Goal: Task Accomplishment & Management: Manage account settings

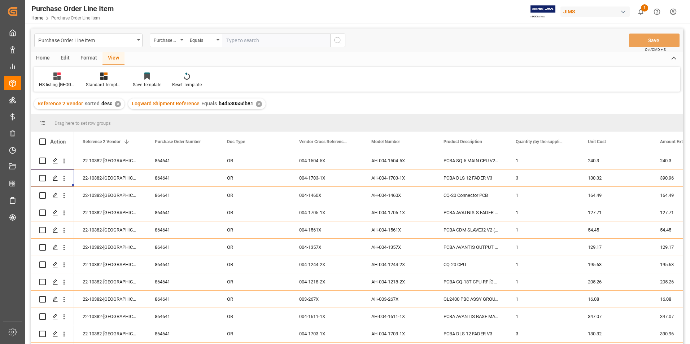
scroll to position [16, 0]
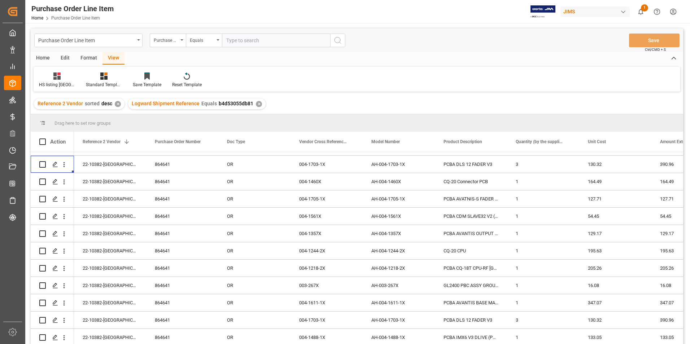
click at [239, 35] on input "text" at bounding box center [276, 41] width 108 height 14
paste input "77-10796-[GEOGRAPHIC_DATA]"
type input "77-10796-[GEOGRAPHIC_DATA]"
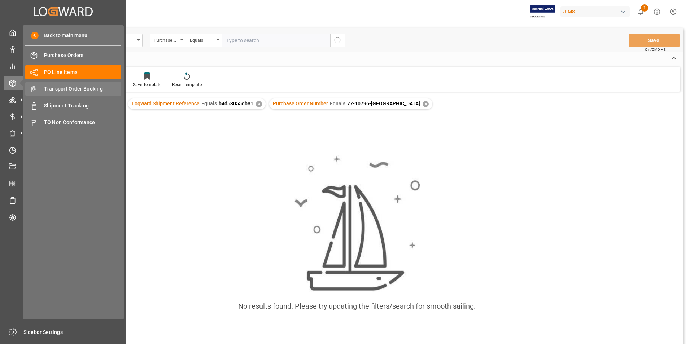
click at [78, 88] on span "Transport Order Booking" at bounding box center [83, 89] width 78 height 8
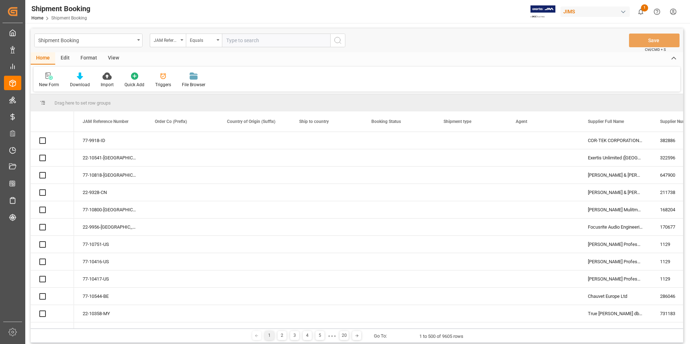
click at [256, 42] on input "text" at bounding box center [276, 41] width 108 height 14
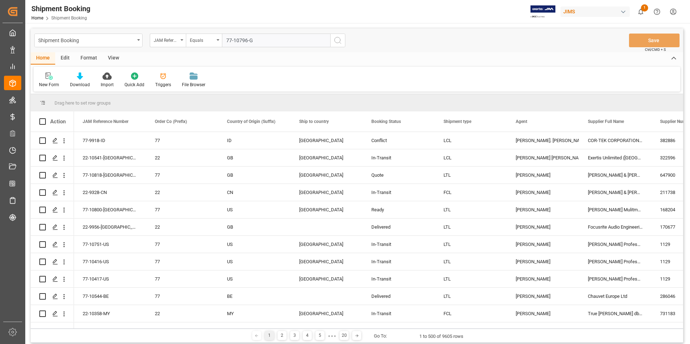
type input "77-10796-[GEOGRAPHIC_DATA]"
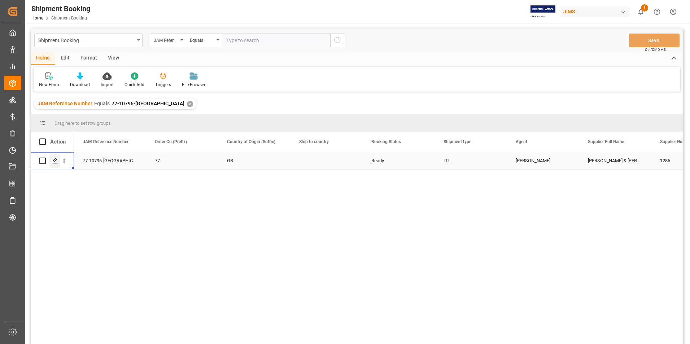
click at [56, 159] on icon "Press SPACE to select this row." at bounding box center [55, 161] width 6 height 6
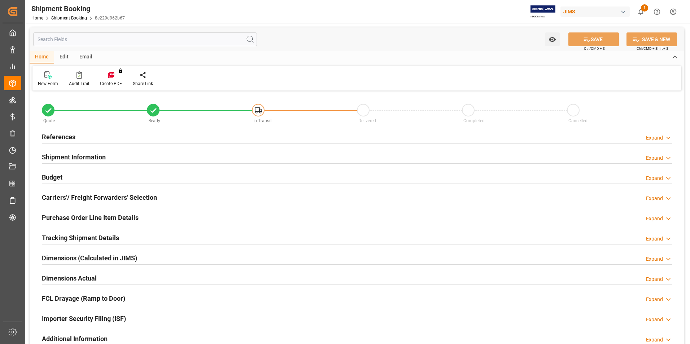
type input "0"
type input "6"
type input "[DATE]"
click at [63, 135] on h2 "References" at bounding box center [59, 137] width 34 height 10
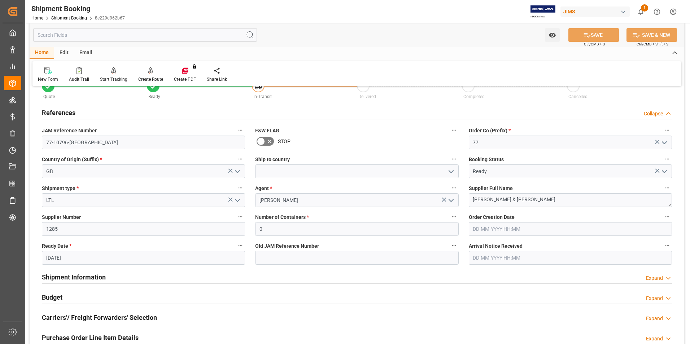
scroll to position [36, 0]
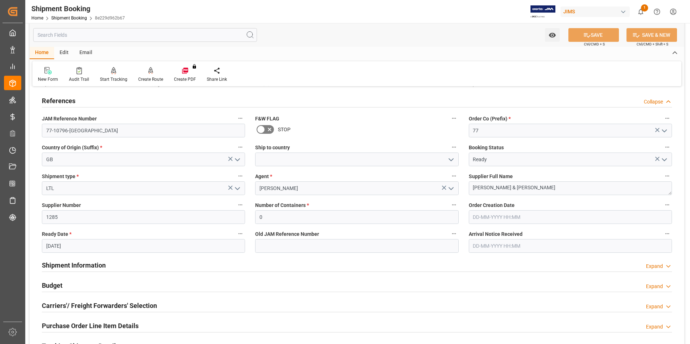
click at [95, 264] on h2 "Shipment Information" at bounding box center [74, 266] width 64 height 10
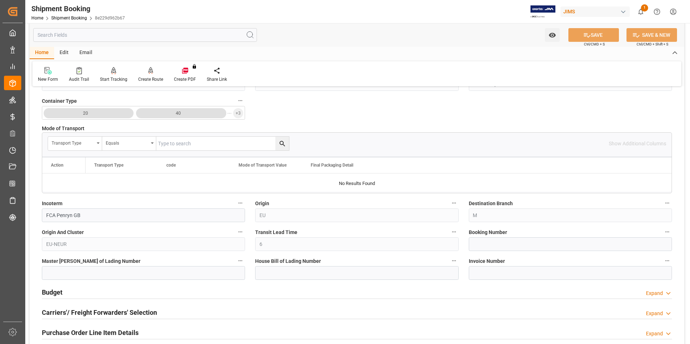
scroll to position [325, 0]
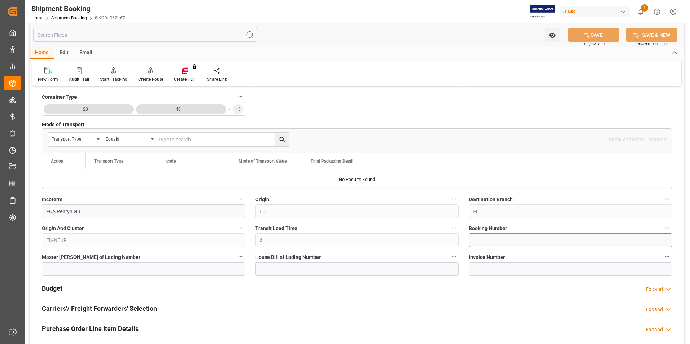
click at [485, 243] on input at bounding box center [570, 240] width 203 height 14
paste input "9061614833"
type input "9061614833"
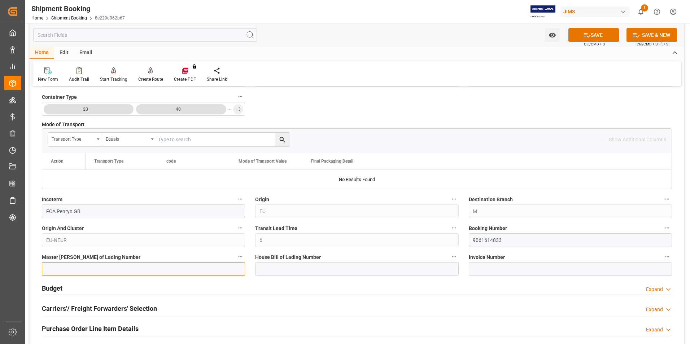
click at [133, 265] on input at bounding box center [143, 269] width 203 height 14
paste input "9061614833"
type input "9061614833"
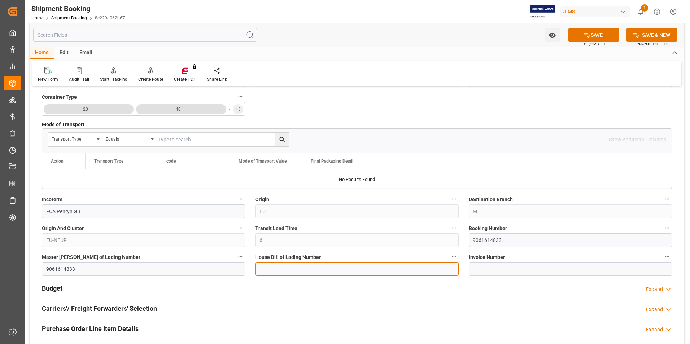
click at [283, 267] on input at bounding box center [356, 269] width 203 height 14
paste input "9061614833"
type input "9061614833"
click at [592, 35] on button "SAVE" at bounding box center [593, 35] width 51 height 14
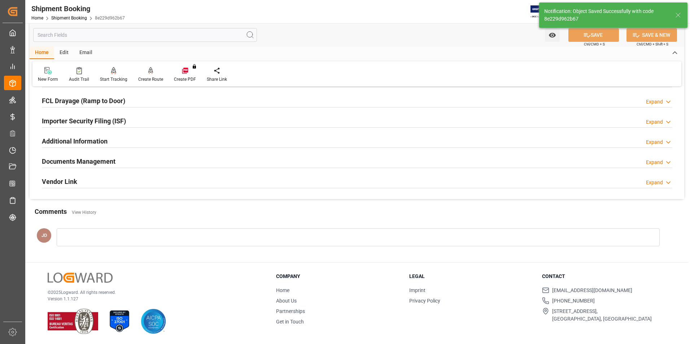
scroll to position [0, 0]
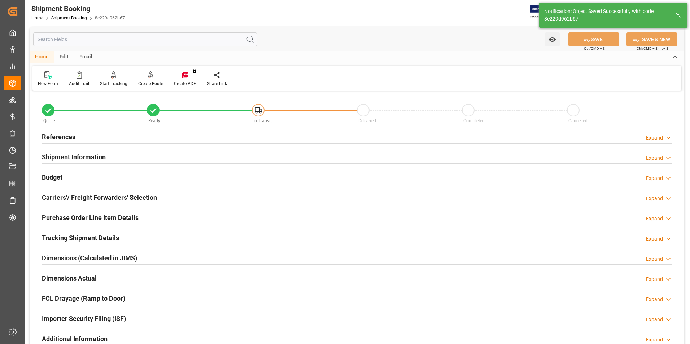
click at [51, 175] on h2 "Budget" at bounding box center [52, 177] width 21 height 10
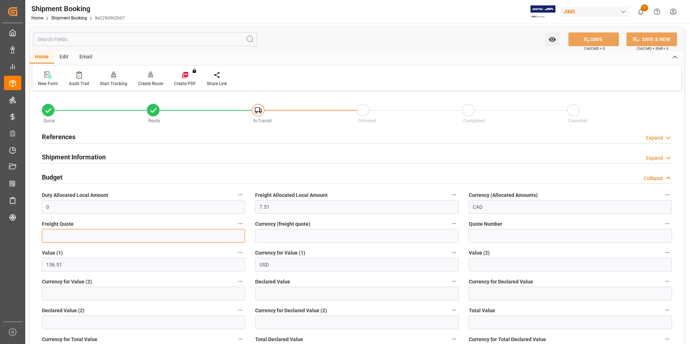
click at [88, 237] on input "text" at bounding box center [143, 236] width 203 height 14
type input "0"
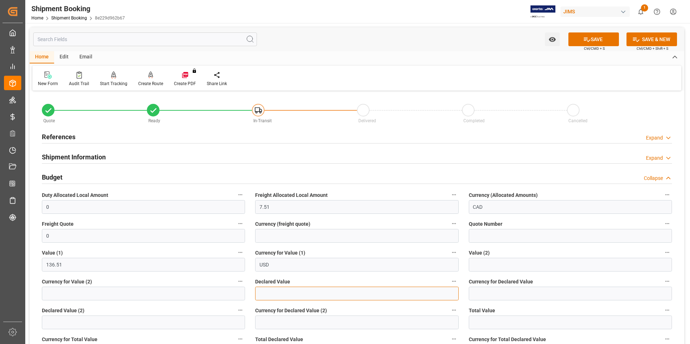
click at [277, 295] on input "text" at bounding box center [356, 294] width 203 height 14
type input "136.51"
click at [514, 293] on input at bounding box center [570, 294] width 203 height 14
type input "GBP"
click at [583, 37] on icon at bounding box center [587, 40] width 8 height 8
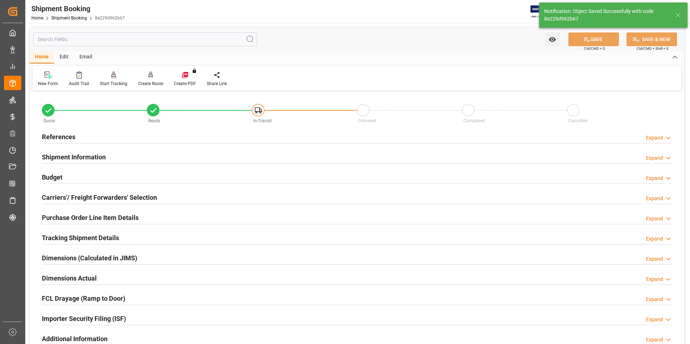
click at [55, 195] on h2 "Carriers'/ Freight Forwarders' Selection" at bounding box center [99, 198] width 115 height 10
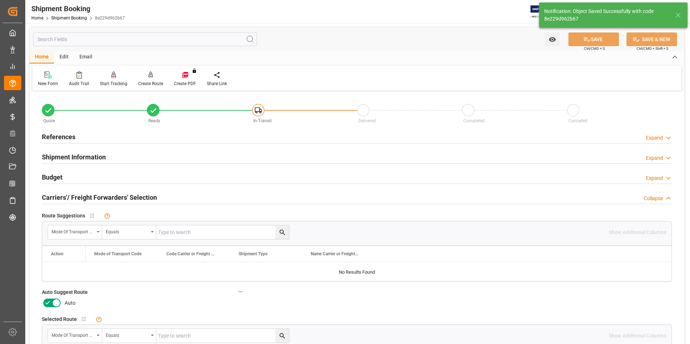
click at [49, 306] on icon at bounding box center [47, 303] width 9 height 9
click at [0, 0] on input "checkbox" at bounding box center [0, 0] width 0 height 0
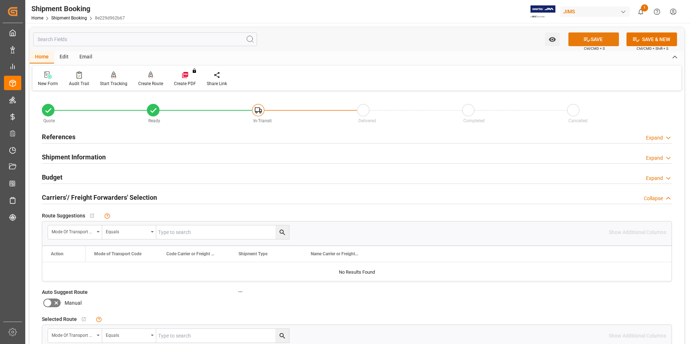
click at [595, 40] on button "SAVE" at bounding box center [593, 39] width 51 height 14
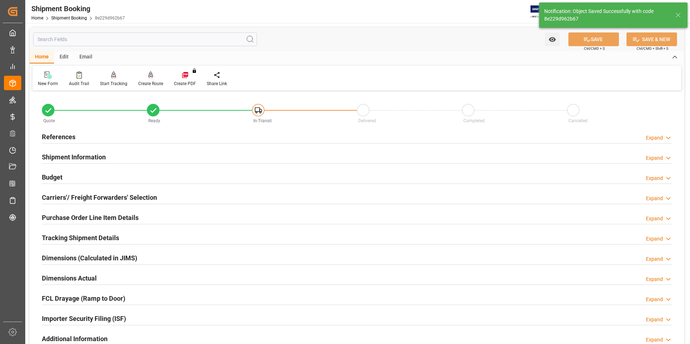
click at [148, 80] on div "Create Route" at bounding box center [151, 79] width 36 height 16
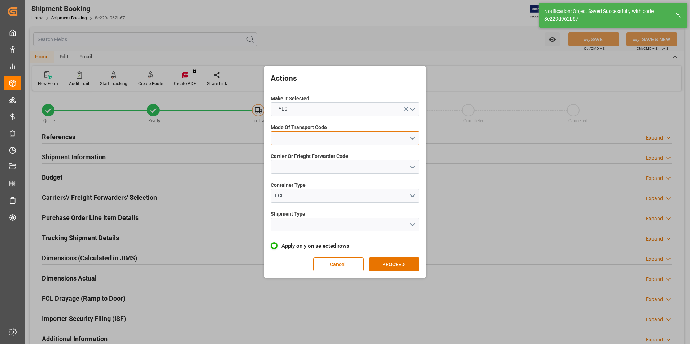
click at [312, 132] on button "open menu" at bounding box center [345, 138] width 149 height 14
click at [308, 157] on div "2- COURIER AIR" at bounding box center [345, 155] width 148 height 15
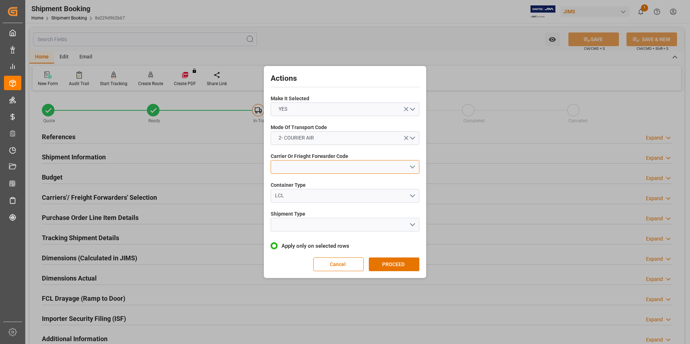
click at [303, 170] on button "open menu" at bounding box center [345, 167] width 149 height 14
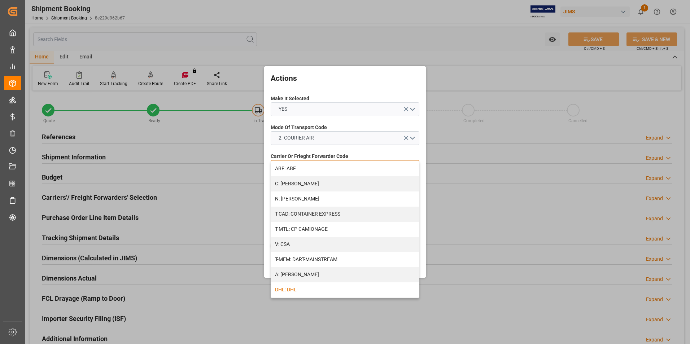
click at [315, 292] on div "DHL: DHL" at bounding box center [345, 290] width 148 height 15
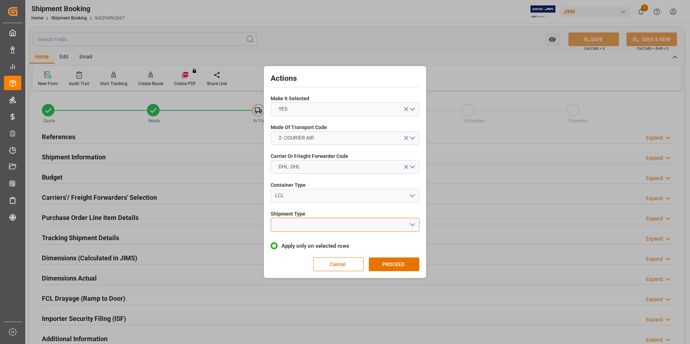
click at [311, 224] on button "open menu" at bounding box center [345, 225] width 149 height 14
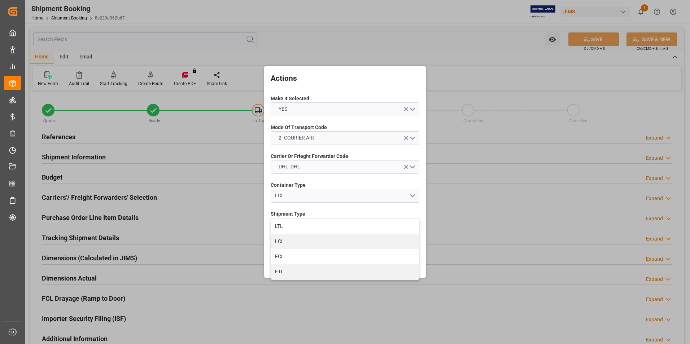
click at [311, 224] on div "LTL" at bounding box center [345, 226] width 148 height 15
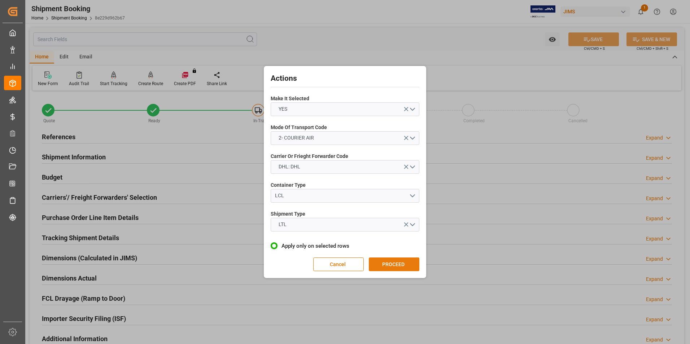
click at [381, 263] on button "PROCEED" at bounding box center [394, 265] width 51 height 14
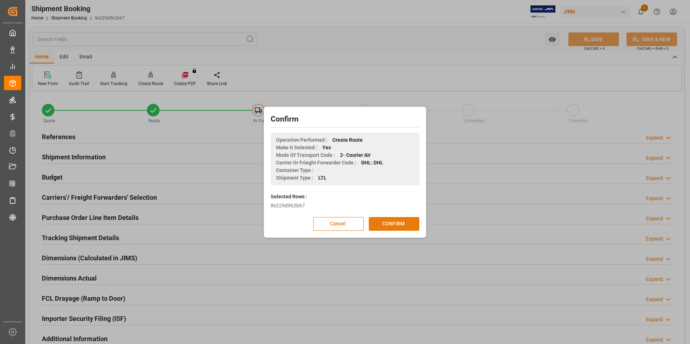
click at [391, 219] on button "CONFIRM" at bounding box center [394, 224] width 51 height 14
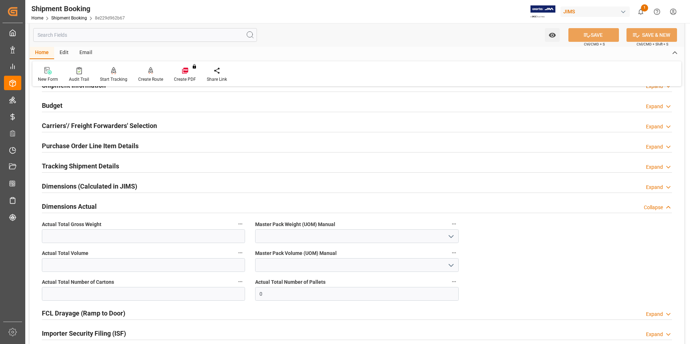
scroll to position [72, 0]
click at [91, 289] on input "text" at bounding box center [143, 294] width 203 height 14
type input "1"
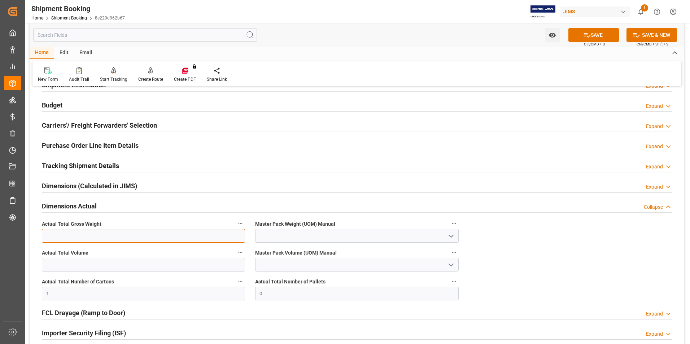
click at [47, 236] on input "text" at bounding box center [143, 236] width 203 height 14
type input "1.5"
click at [280, 233] on input at bounding box center [356, 236] width 203 height 14
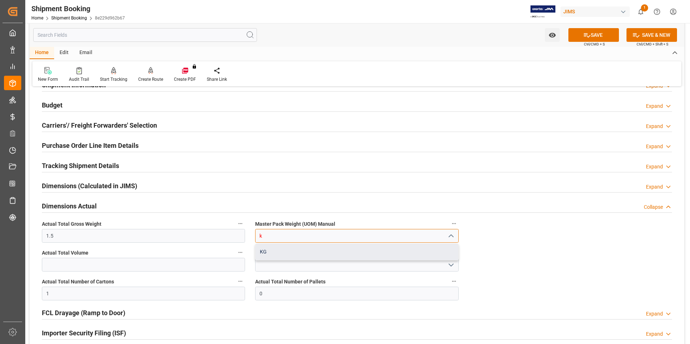
click at [303, 256] on div "KG" at bounding box center [356, 252] width 202 height 16
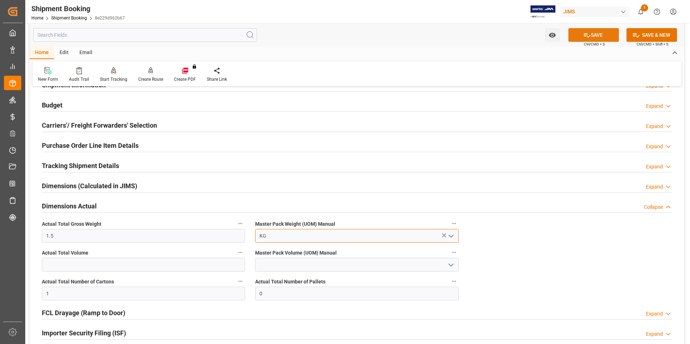
type input "KG"
click at [603, 39] on button "SAVE" at bounding box center [593, 35] width 51 height 14
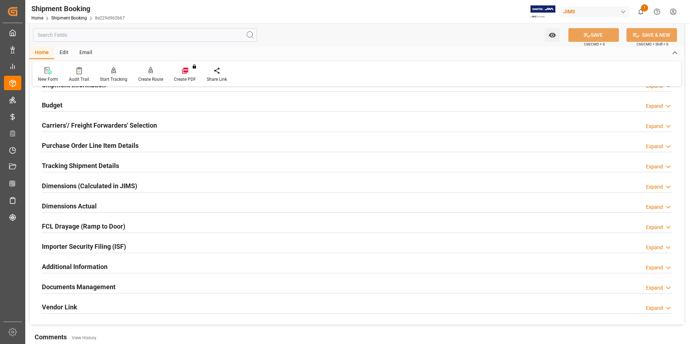
click at [66, 164] on h2 "Tracking Shipment Details" at bounding box center [80, 166] width 77 height 10
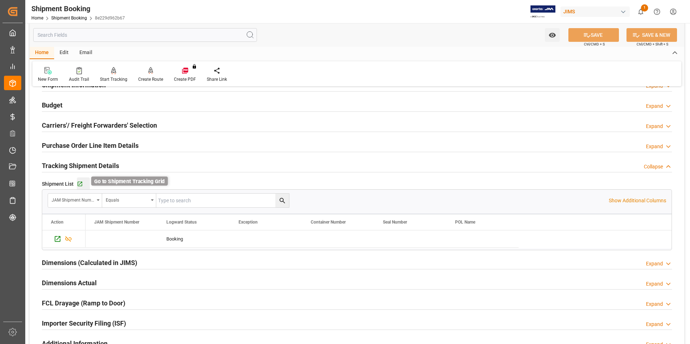
click at [79, 185] on icon "button" at bounding box center [80, 184] width 6 height 6
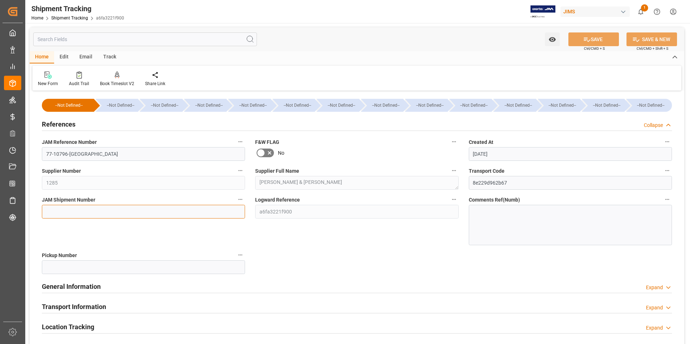
click at [89, 212] on input at bounding box center [143, 212] width 203 height 14
type input "72822"
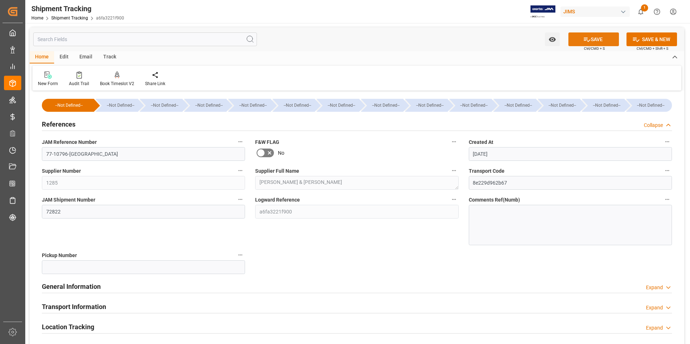
click at [598, 36] on button "SAVE" at bounding box center [593, 39] width 51 height 14
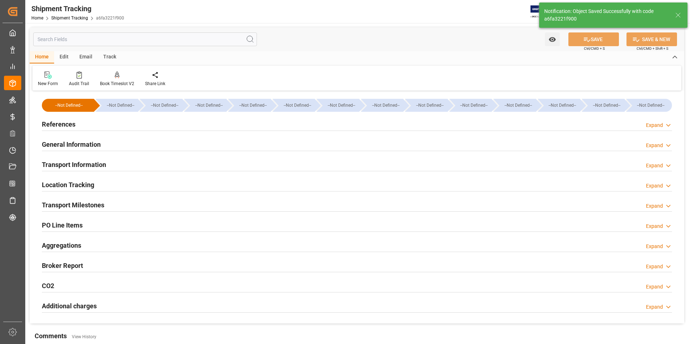
click at [103, 163] on h2 "Transport Information" at bounding box center [74, 165] width 64 height 10
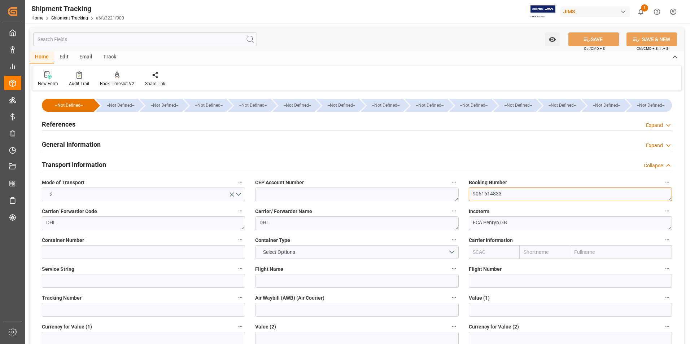
drag, startPoint x: 506, startPoint y: 197, endPoint x: 435, endPoint y: 204, distance: 71.4
click at [435, 204] on div "--Not Defined-- --Not Defined-- --Not Defined-- --Not Defined-- --Not Defined--…" at bounding box center [357, 338] width 655 height 491
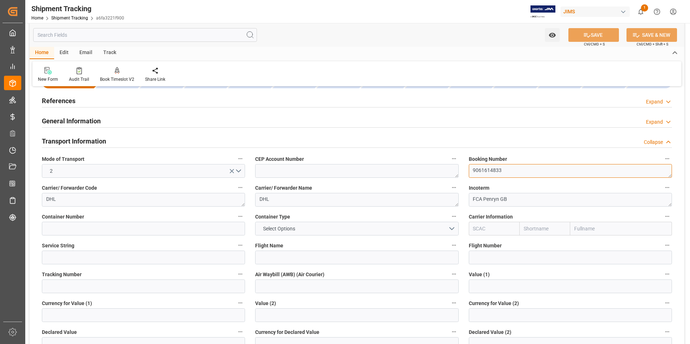
scroll to position [36, 0]
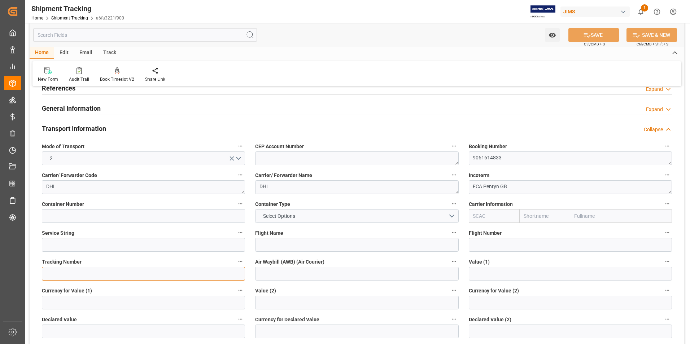
click at [125, 274] on input at bounding box center [143, 274] width 203 height 14
paste input "9061614833"
type input "9061614833"
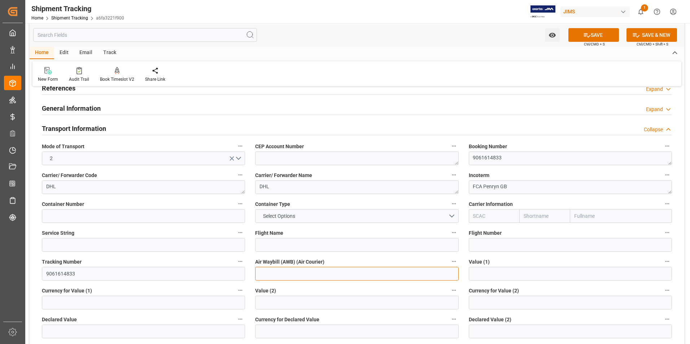
click at [276, 277] on input at bounding box center [356, 274] width 203 height 14
paste input "9061614833"
type input "9061614833"
click at [603, 37] on button "SAVE" at bounding box center [593, 35] width 51 height 14
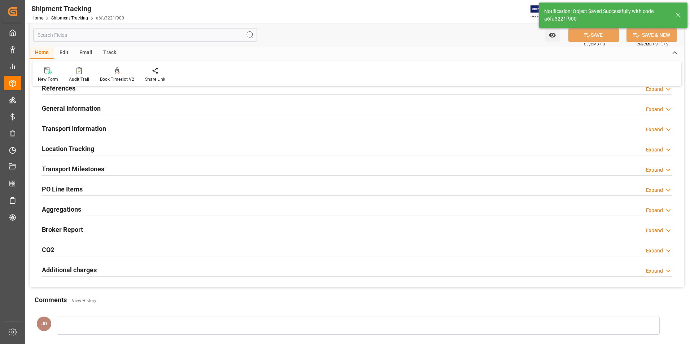
click at [79, 167] on h2 "Transport Milestones" at bounding box center [73, 169] width 62 height 10
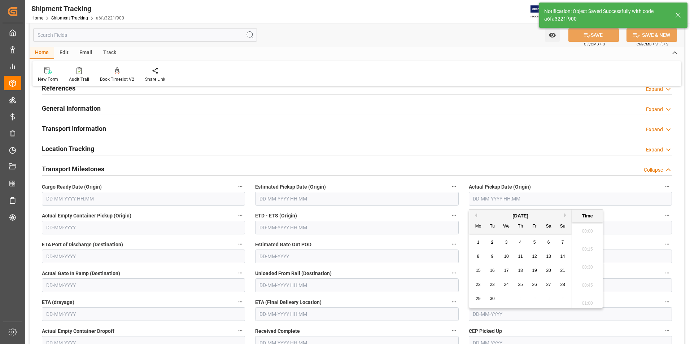
click at [485, 201] on input "text" at bounding box center [570, 199] width 203 height 14
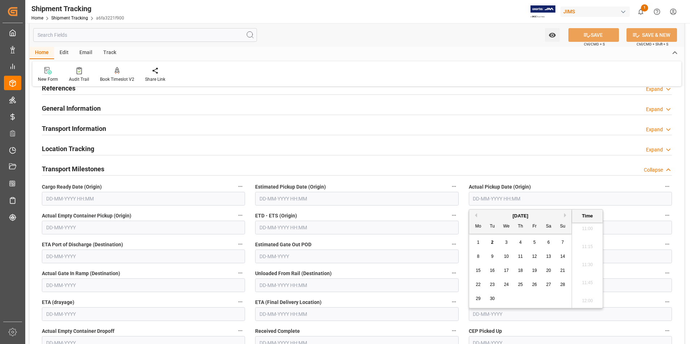
click at [476, 242] on div "1" at bounding box center [478, 242] width 9 height 9
type input "01-09-2025 00:00"
click at [286, 229] on input "text" at bounding box center [356, 228] width 203 height 14
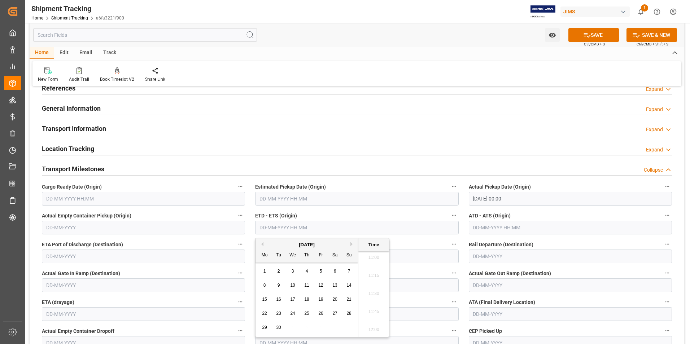
drag, startPoint x: 266, startPoint y: 272, endPoint x: 269, endPoint y: 268, distance: 4.6
click at [266, 272] on div "1" at bounding box center [264, 271] width 9 height 9
type input "01-09-2025 00:00"
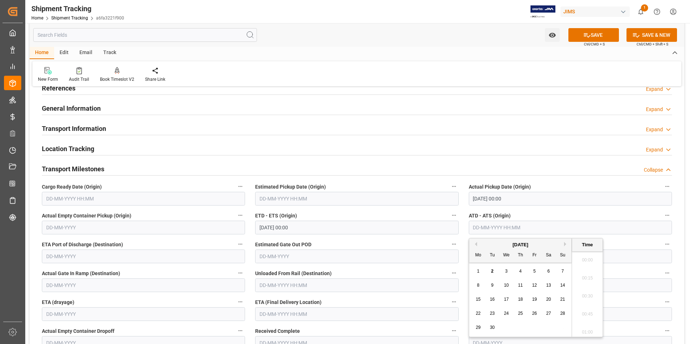
click at [483, 230] on input "text" at bounding box center [570, 228] width 203 height 14
click at [477, 272] on span "1" at bounding box center [478, 271] width 3 height 5
type input "01-09-2025 00:00"
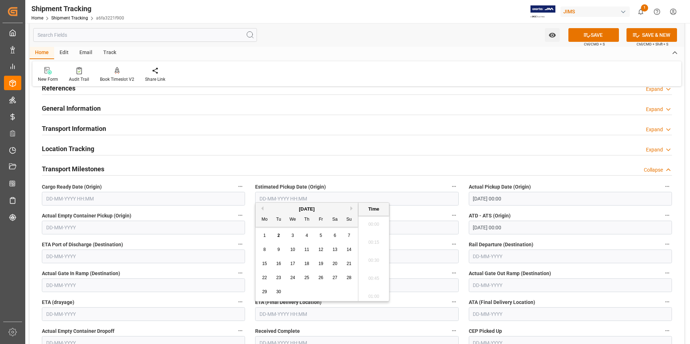
click at [287, 314] on input "text" at bounding box center [356, 314] width 203 height 14
click at [257, 241] on div "September 2025 Mo Tu We Th Fr Sa Su 1 2 3 4 5 6 7 8 9 10 11 12 13 14 15 16 17 1…" at bounding box center [306, 252] width 103 height 98
click at [265, 250] on span "8" at bounding box center [264, 249] width 3 height 5
type input "08-09-2025 00:00"
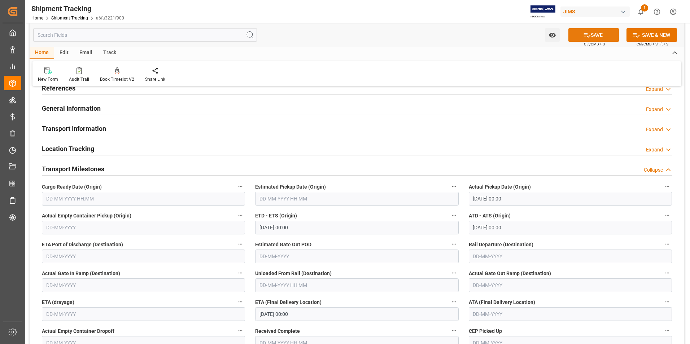
click at [604, 38] on button "SAVE" at bounding box center [593, 35] width 51 height 14
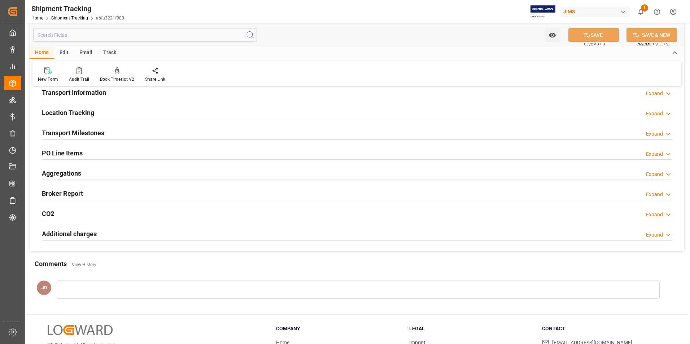
scroll to position [0, 0]
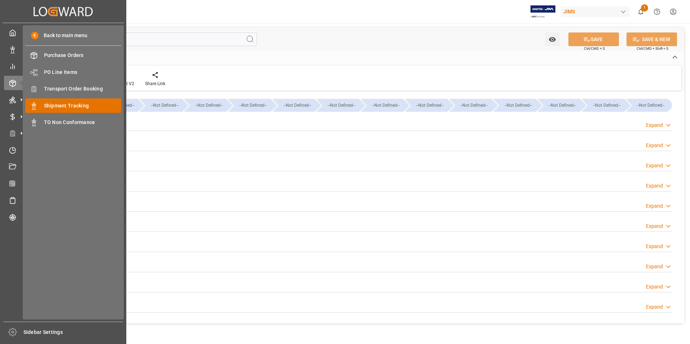
click at [76, 105] on span "Shipment Tracking" at bounding box center [83, 106] width 78 height 8
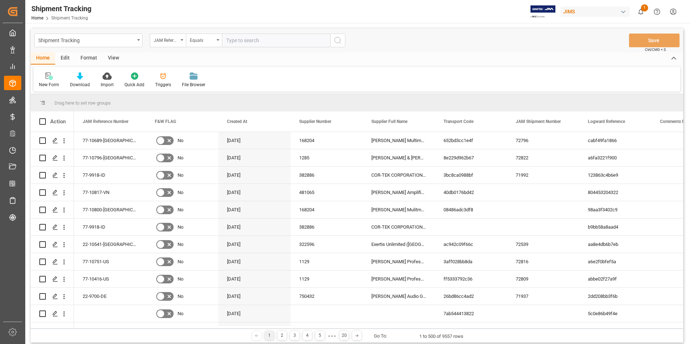
click at [244, 40] on input "text" at bounding box center [276, 41] width 108 height 14
type input "22-10382-[GEOGRAPHIC_DATA]"
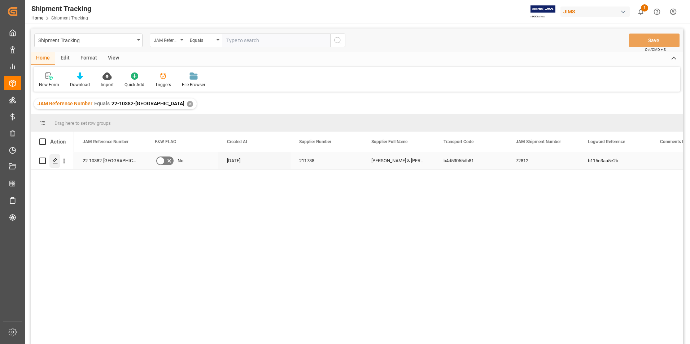
click at [55, 159] on icon "Press SPACE to select this row." at bounding box center [55, 161] width 6 height 6
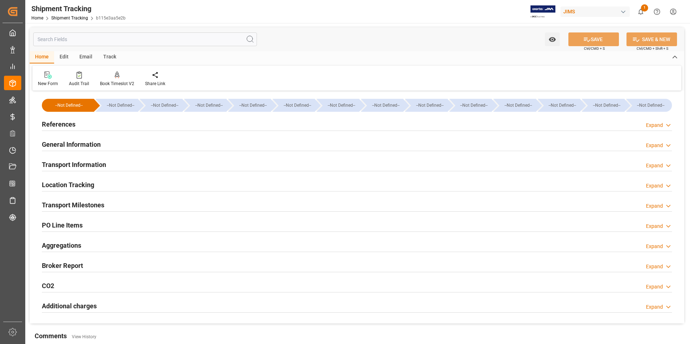
click at [81, 205] on h2 "Transport Milestones" at bounding box center [73, 205] width 62 height 10
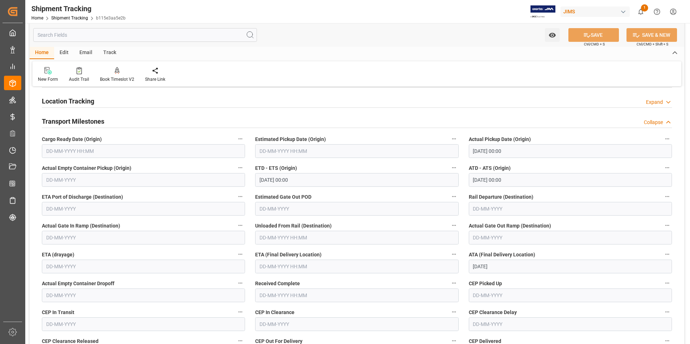
scroll to position [108, 0]
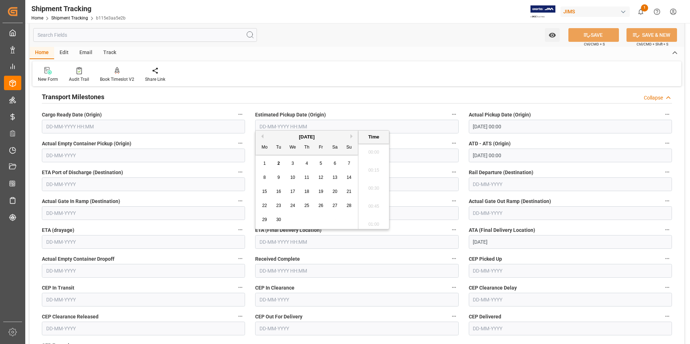
click at [284, 243] on input "text" at bounding box center [356, 242] width 203 height 14
drag, startPoint x: 263, startPoint y: 179, endPoint x: 329, endPoint y: 229, distance: 82.9
click at [263, 179] on span "8" at bounding box center [264, 177] width 3 height 5
type input "08-09-2025 00:00"
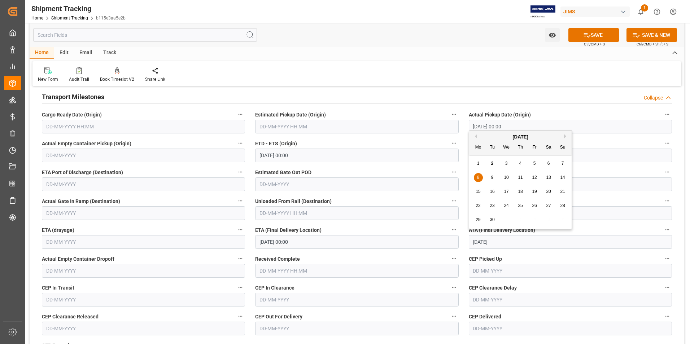
drag, startPoint x: 505, startPoint y: 244, endPoint x: 463, endPoint y: 244, distance: 41.9
click at [464, 244] on div "ATA (Final Delivery Location) 08-09-2025" at bounding box center [570, 237] width 213 height 29
click at [584, 33] on icon at bounding box center [587, 35] width 6 height 4
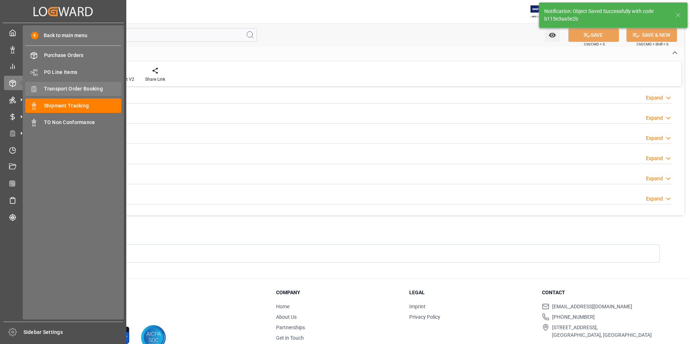
click at [94, 88] on span "Transport Order Booking" at bounding box center [83, 89] width 78 height 8
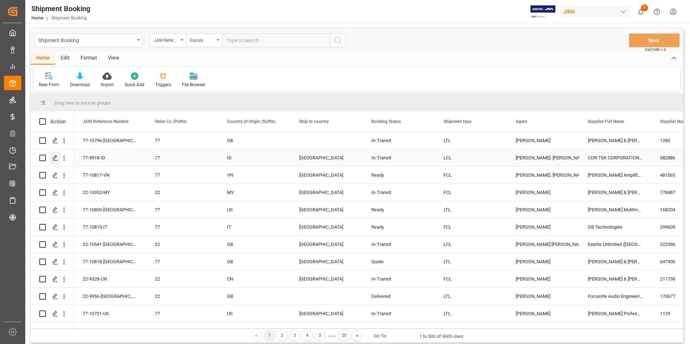
click at [55, 161] on icon "Press SPACE to select this row." at bounding box center [55, 158] width 6 height 6
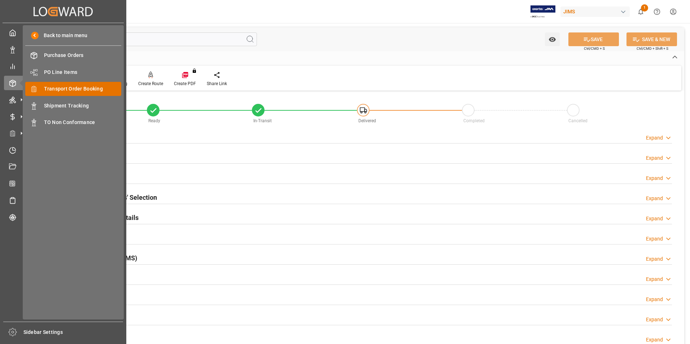
click at [85, 90] on span "Transport Order Booking" at bounding box center [83, 89] width 78 height 8
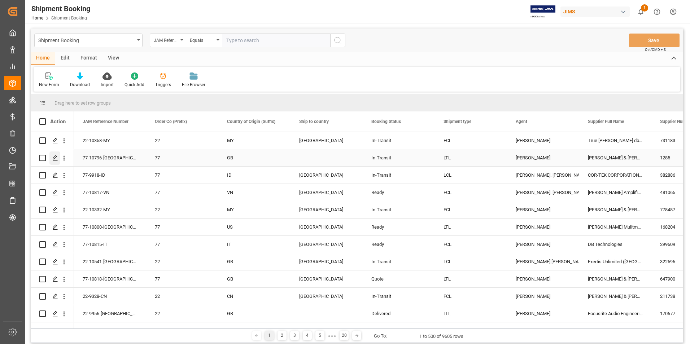
click at [53, 157] on icon "Press SPACE to select this row." at bounding box center [55, 158] width 6 height 6
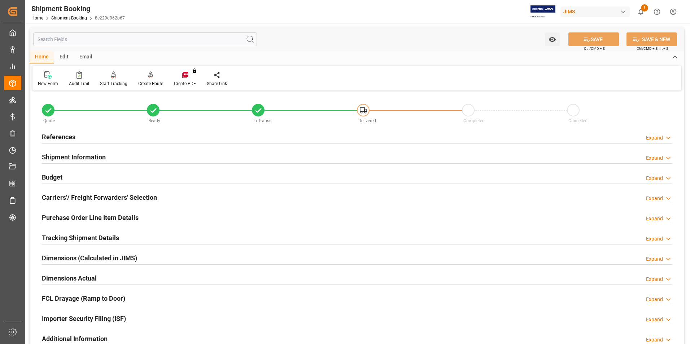
click at [72, 136] on h2 "References" at bounding box center [59, 137] width 34 height 10
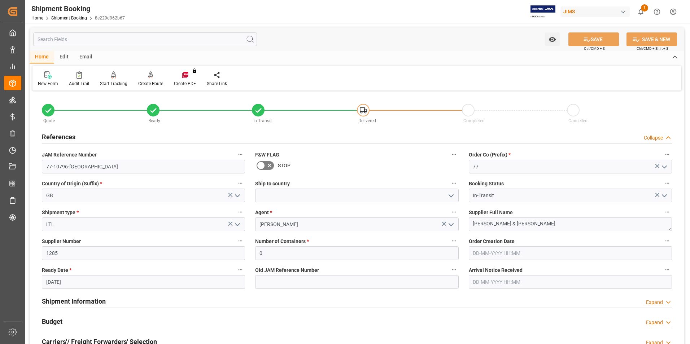
click at [72, 136] on h2 "References" at bounding box center [59, 137] width 34 height 10
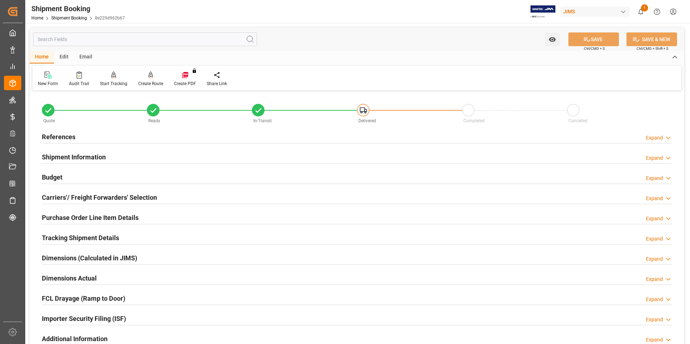
click at [78, 218] on h2 "Purchase Order Line Item Details" at bounding box center [90, 218] width 97 height 10
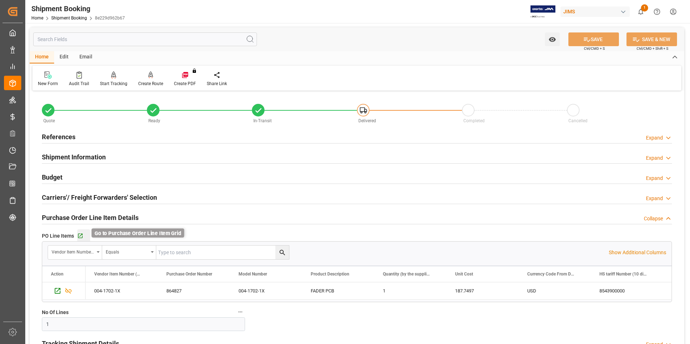
click at [79, 237] on icon "button" at bounding box center [80, 236] width 6 height 6
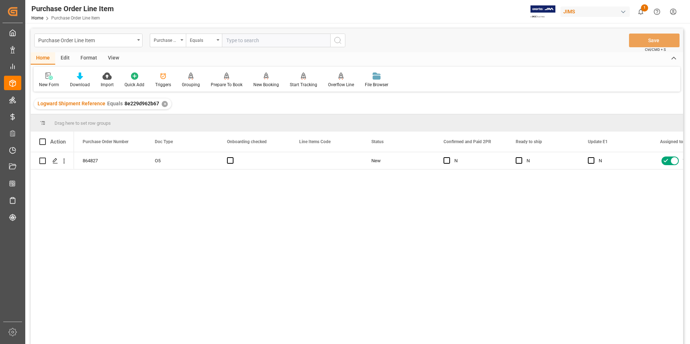
click at [114, 57] on div "View" at bounding box center [113, 58] width 22 height 12
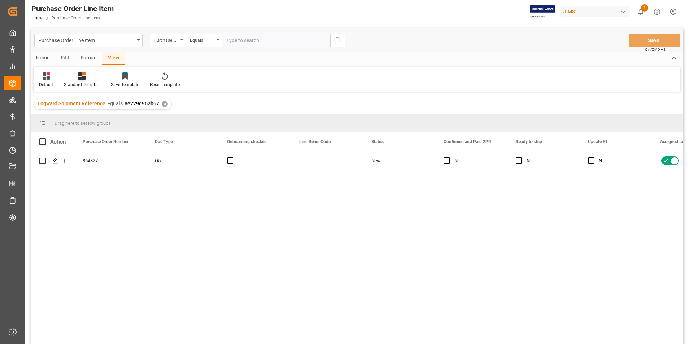
click at [74, 79] on div at bounding box center [82, 76] width 36 height 8
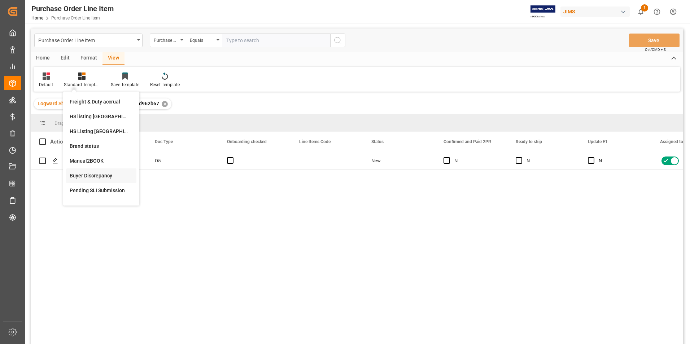
click at [101, 173] on div "Buyer Discrepancy" at bounding box center [101, 176] width 63 height 8
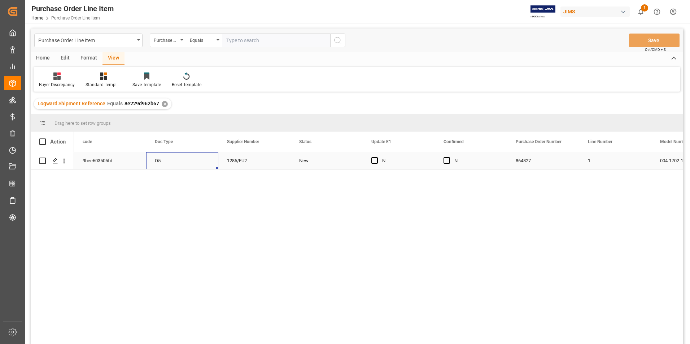
click at [186, 164] on div "O5" at bounding box center [182, 160] width 72 height 17
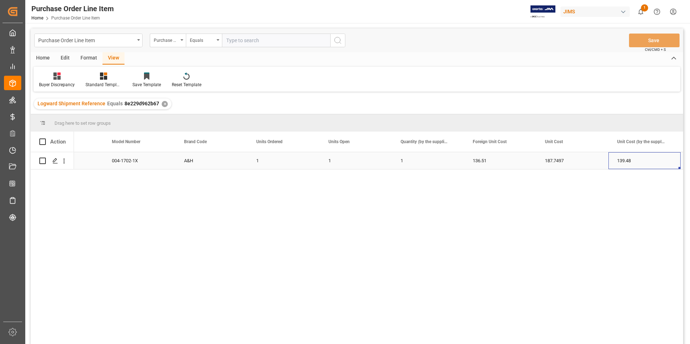
click at [498, 161] on div "136.51" at bounding box center [500, 160] width 72 height 17
click at [498, 161] on input "136.51" at bounding box center [500, 165] width 61 height 14
click at [636, 159] on div "139.48" at bounding box center [644, 160] width 72 height 17
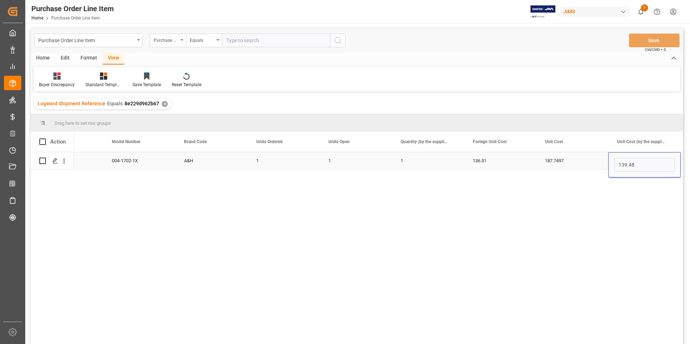
type input "136.51"
click at [655, 38] on button "Save" at bounding box center [654, 41] width 51 height 14
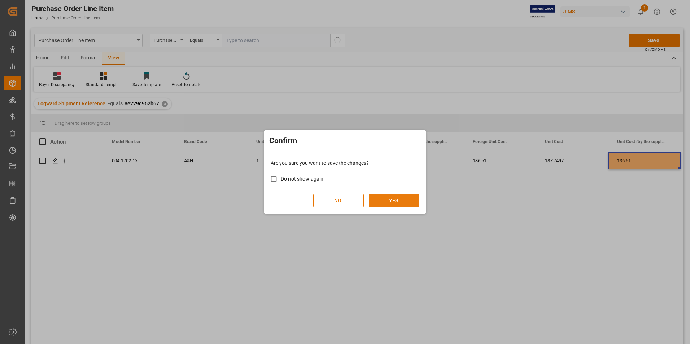
click at [395, 197] on button "YES" at bounding box center [394, 201] width 51 height 14
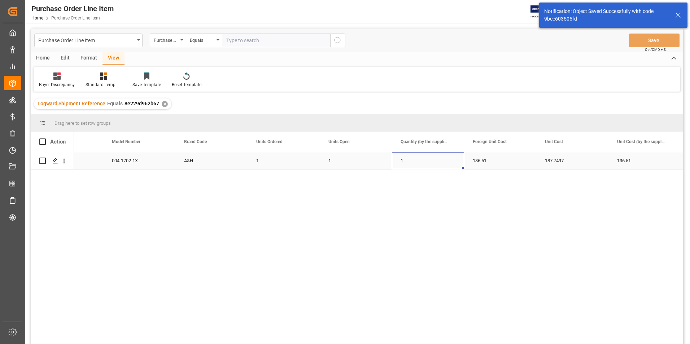
click at [431, 165] on div "1" at bounding box center [428, 160] width 72 height 17
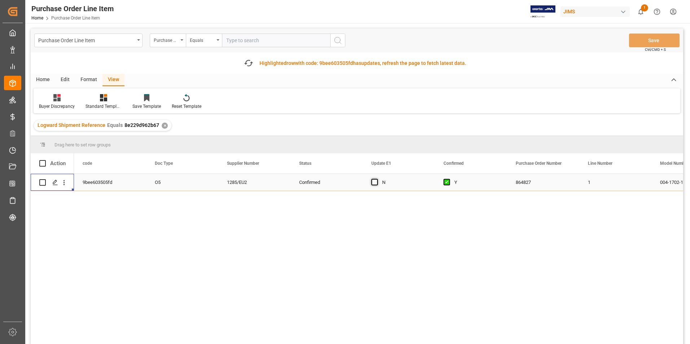
click at [372, 181] on span "Press SPACE to select this row." at bounding box center [374, 182] width 6 height 6
click at [377, 179] on input "Press SPACE to select this row." at bounding box center [377, 179] width 0 height 0
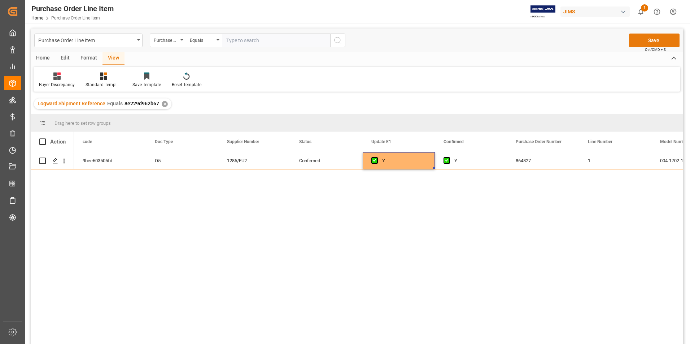
click at [667, 39] on button "Save" at bounding box center [654, 41] width 51 height 14
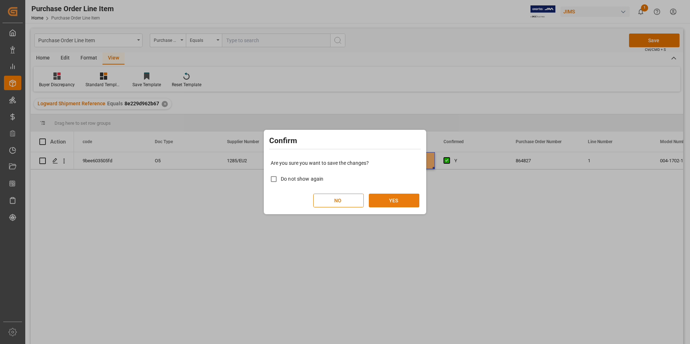
click at [388, 196] on button "YES" at bounding box center [394, 201] width 51 height 14
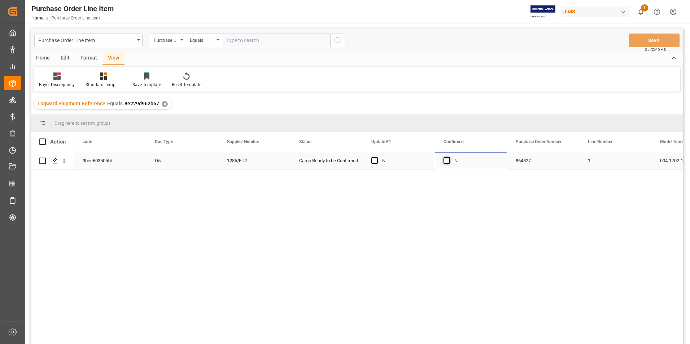
click at [446, 161] on span "Press SPACE to select this row." at bounding box center [446, 160] width 6 height 6
click at [449, 157] on input "Press SPACE to select this row." at bounding box center [449, 157] width 0 height 0
click at [374, 161] on span "Press SPACE to select this row." at bounding box center [374, 160] width 6 height 6
click at [377, 157] on input "Press SPACE to select this row." at bounding box center [377, 157] width 0 height 0
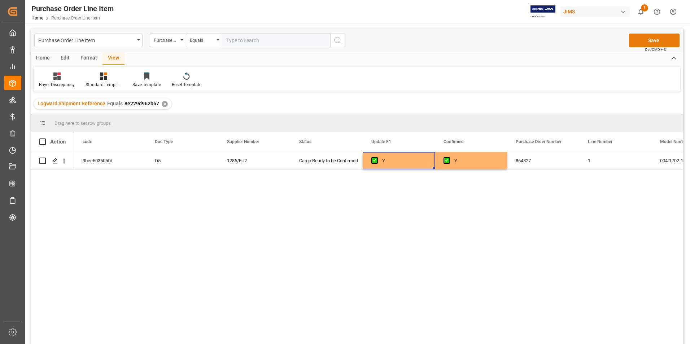
click at [645, 44] on button "Save" at bounding box center [654, 41] width 51 height 14
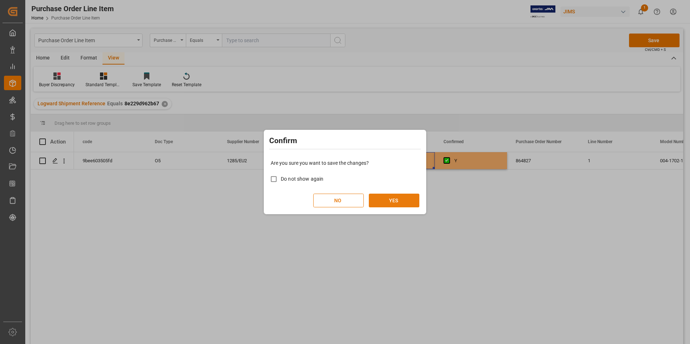
click at [396, 196] on button "YES" at bounding box center [394, 201] width 51 height 14
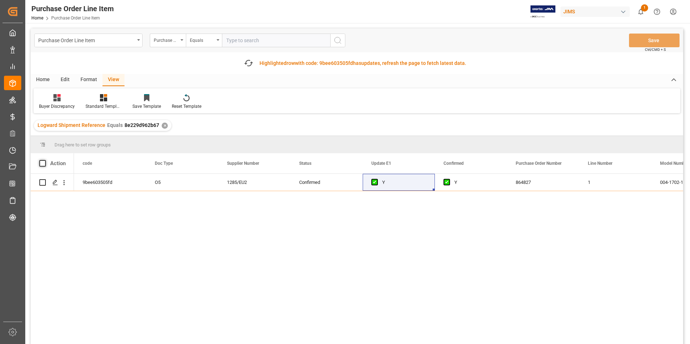
click at [43, 165] on span at bounding box center [42, 163] width 6 height 6
click at [45, 160] on input "checkbox" at bounding box center [45, 160] width 0 height 0
checkbox input "true"
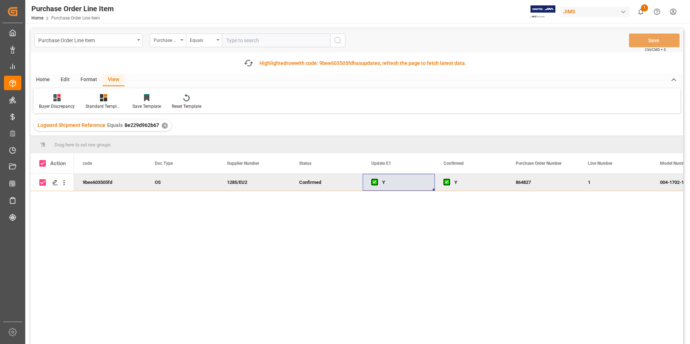
click at [38, 80] on div "Home" at bounding box center [43, 80] width 25 height 12
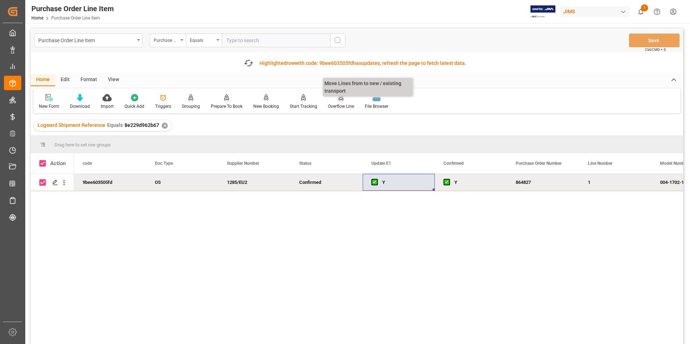
click at [328, 107] on div "Overflow Line" at bounding box center [341, 106] width 26 height 6
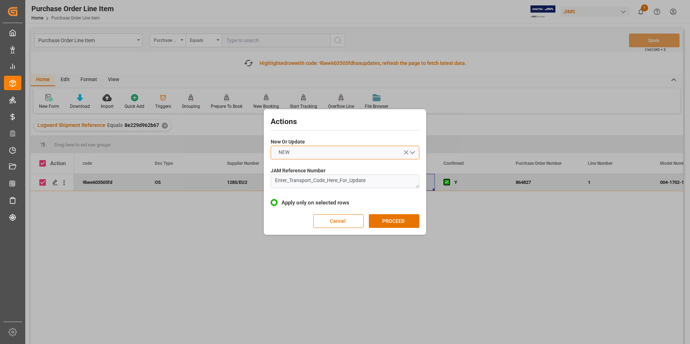
click at [321, 154] on button "NEW" at bounding box center [345, 153] width 149 height 14
click at [315, 171] on div "UPDATE" at bounding box center [345, 169] width 148 height 15
drag, startPoint x: 379, startPoint y: 183, endPoint x: 247, endPoint y: 188, distance: 132.5
click at [247, 188] on div "Actions New Or Update UPDATE JAM Reference Number Enter_Transport_Code_Here_For…" at bounding box center [345, 172] width 690 height 344
type textarea "77-10796-[GEOGRAPHIC_DATA]"
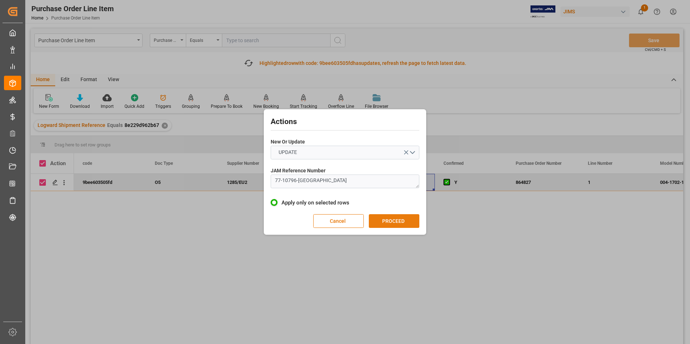
click at [411, 221] on button "PROCEED" at bounding box center [394, 221] width 51 height 14
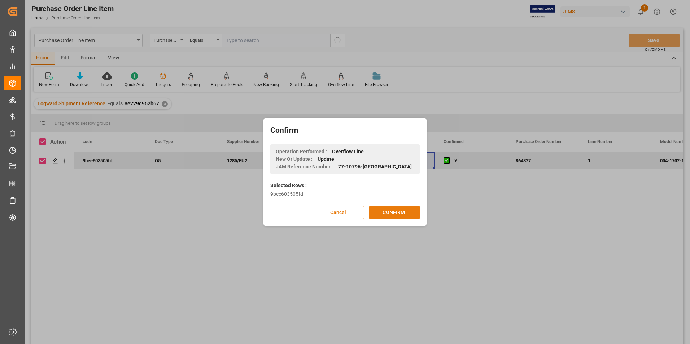
click at [400, 214] on button "CONFIRM" at bounding box center [394, 213] width 51 height 14
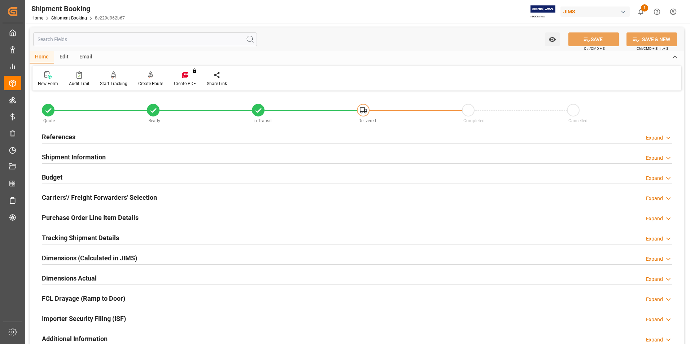
click at [82, 216] on h2 "Purchase Order Line Item Details" at bounding box center [90, 218] width 97 height 10
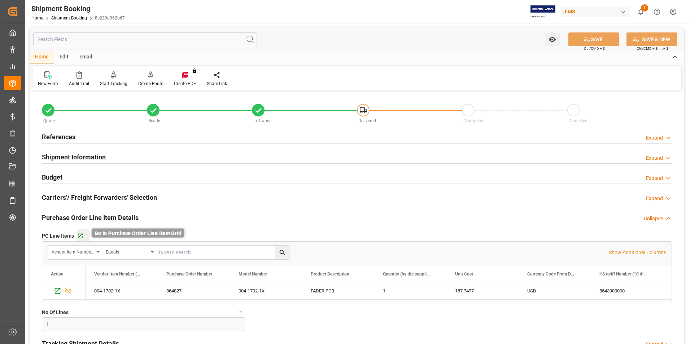
click at [79, 235] on icon "button" at bounding box center [80, 236] width 6 height 6
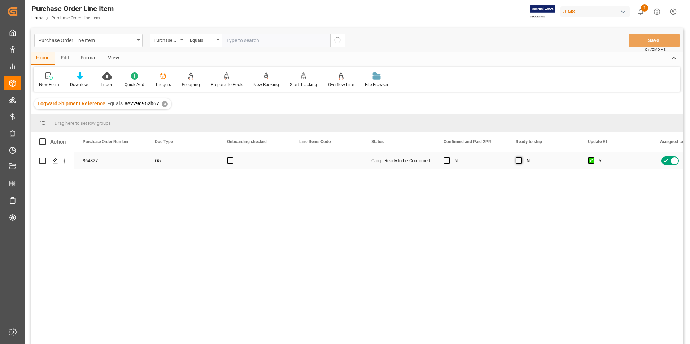
click at [519, 161] on span "Press SPACE to select this row." at bounding box center [519, 160] width 6 height 6
click at [521, 157] on input "Press SPACE to select this row." at bounding box center [521, 157] width 0 height 0
click at [648, 39] on button "Save" at bounding box center [654, 41] width 51 height 14
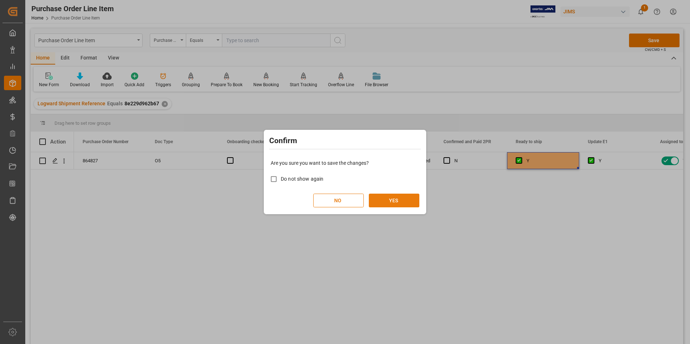
click at [408, 201] on button "YES" at bounding box center [394, 201] width 51 height 14
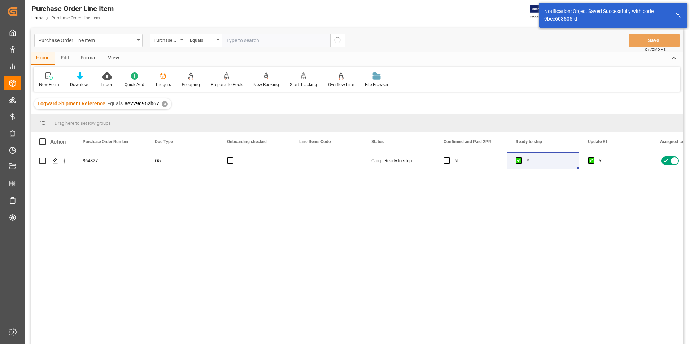
click at [112, 55] on div "View" at bounding box center [113, 58] width 22 height 12
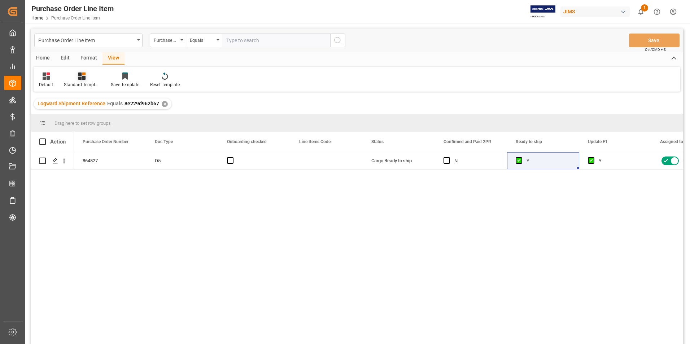
click at [83, 84] on div "Standard Templates" at bounding box center [82, 85] width 36 height 6
click at [91, 128] on div "HS Listing [GEOGRAPHIC_DATA]" at bounding box center [101, 132] width 63 height 8
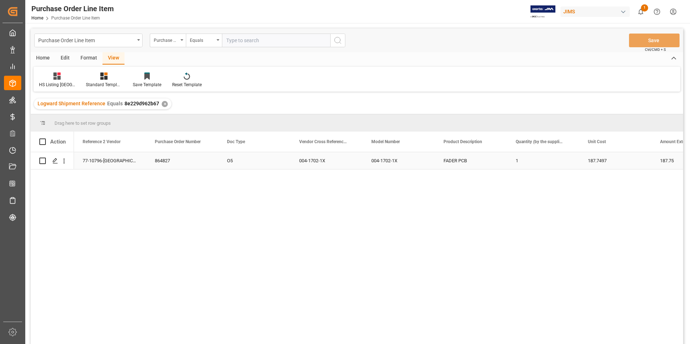
click at [93, 159] on div "77-10796-[GEOGRAPHIC_DATA]" at bounding box center [110, 160] width 72 height 17
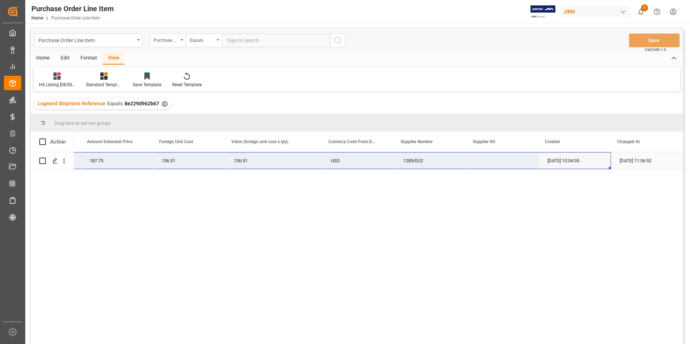
drag, startPoint x: 100, startPoint y: 158, endPoint x: 563, endPoint y: 164, distance: 463.7
click at [563, 164] on div "77-10796-GB 1 187.7497 187.75 136.51 136.51 USD 1285/EU2 [DATE] 10:34:55 [DATE]…" at bounding box center [93, 160] width 1179 height 17
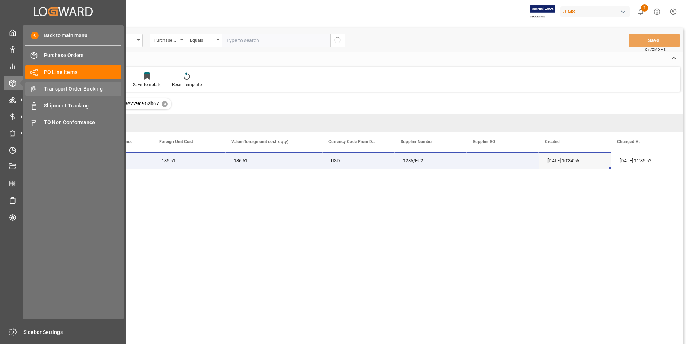
click at [82, 87] on span "Transport Order Booking" at bounding box center [83, 89] width 78 height 8
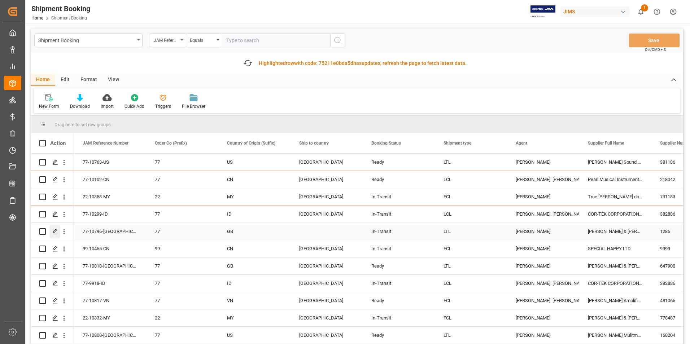
click at [55, 232] on polygon "Press SPACE to select this row." at bounding box center [55, 231] width 4 height 4
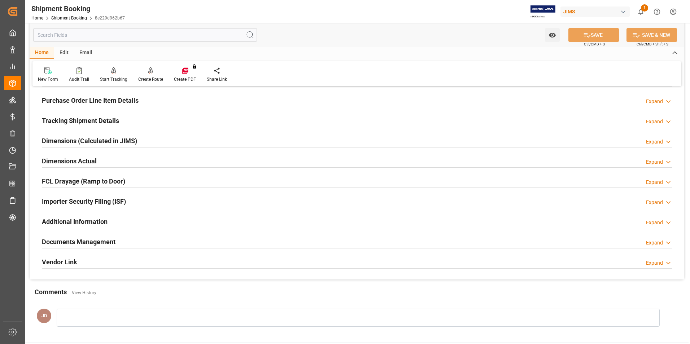
scroll to position [144, 0]
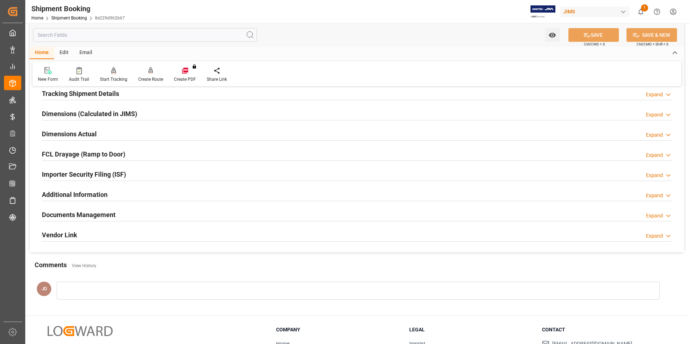
click at [82, 215] on h2 "Documents Management" at bounding box center [79, 215] width 74 height 10
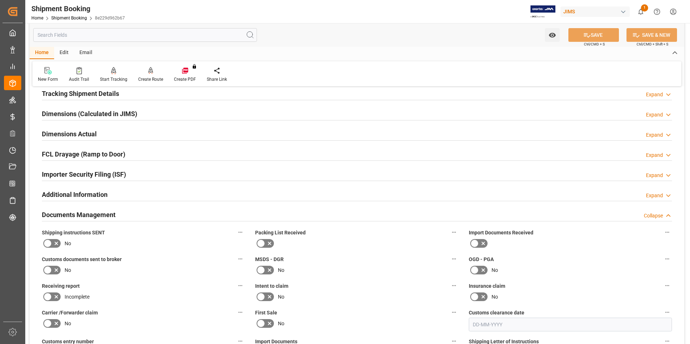
click at [480, 242] on icon at bounding box center [483, 243] width 9 height 9
click at [0, 0] on input "checkbox" at bounding box center [0, 0] width 0 height 0
click at [51, 271] on icon at bounding box center [47, 270] width 9 height 9
click at [0, 0] on input "checkbox" at bounding box center [0, 0] width 0 height 0
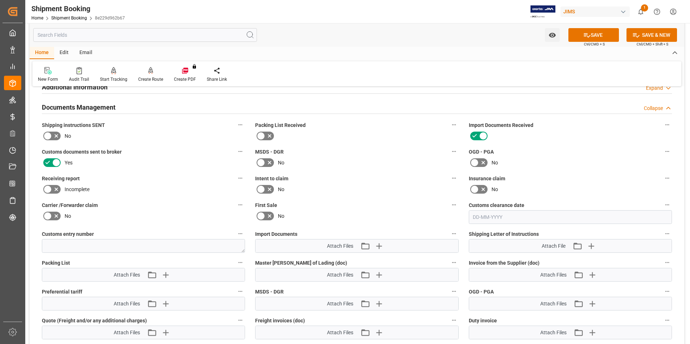
scroll to position [253, 0]
click at [378, 244] on icon "button" at bounding box center [378, 245] width 7 height 7
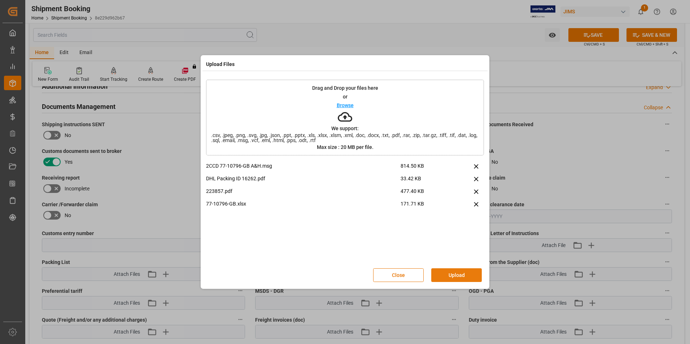
click at [470, 276] on button "Upload" at bounding box center [456, 275] width 51 height 14
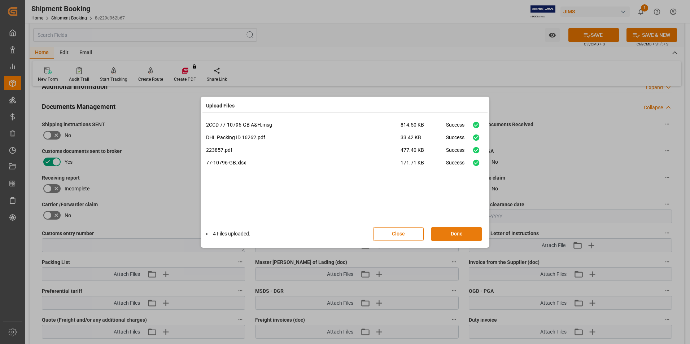
click at [459, 236] on button "Done" at bounding box center [456, 234] width 51 height 14
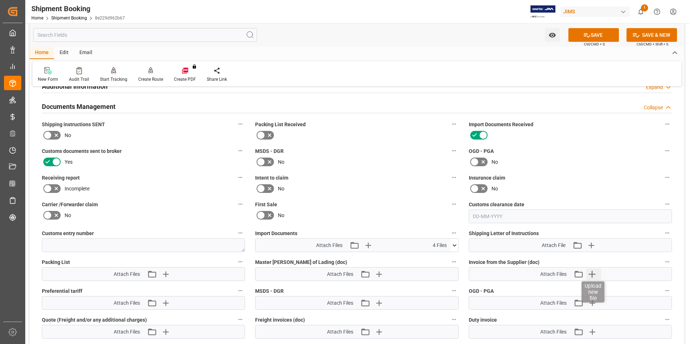
click at [592, 272] on icon "button" at bounding box center [592, 274] width 12 height 12
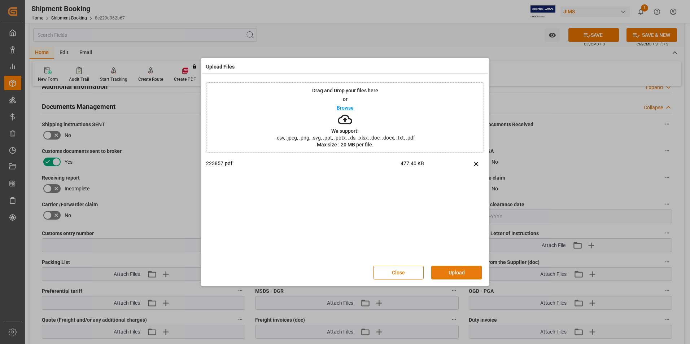
click at [455, 270] on button "Upload" at bounding box center [456, 273] width 51 height 14
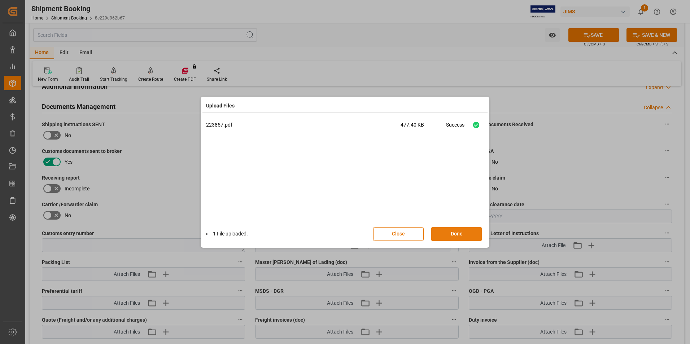
click at [467, 228] on button "Done" at bounding box center [456, 234] width 51 height 14
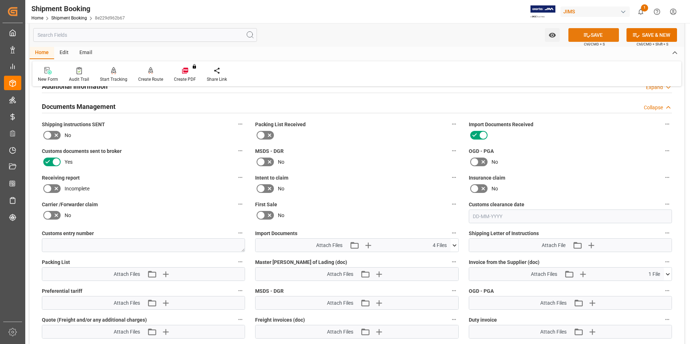
click at [599, 36] on button "SAVE" at bounding box center [593, 35] width 51 height 14
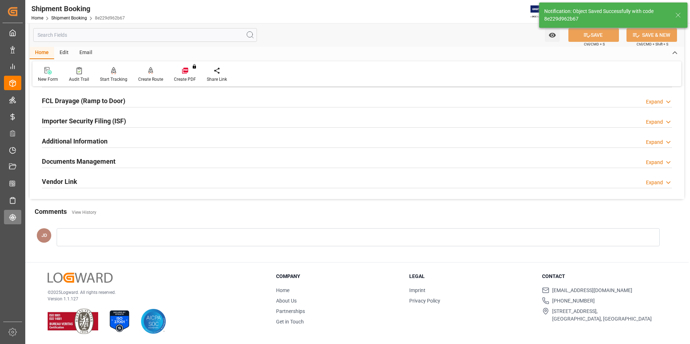
scroll to position [197, 0]
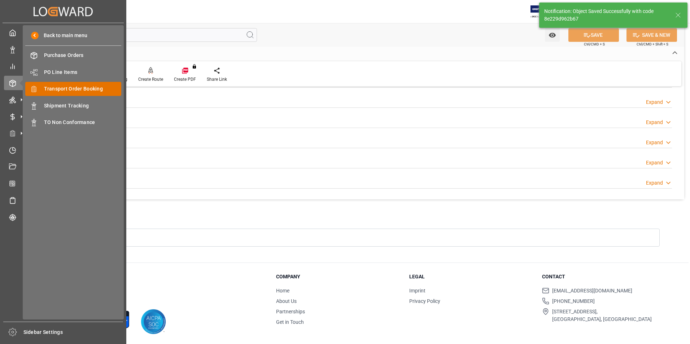
click at [88, 85] on span "Transport Order Booking" at bounding box center [83, 89] width 78 height 8
